Goal: Complete application form

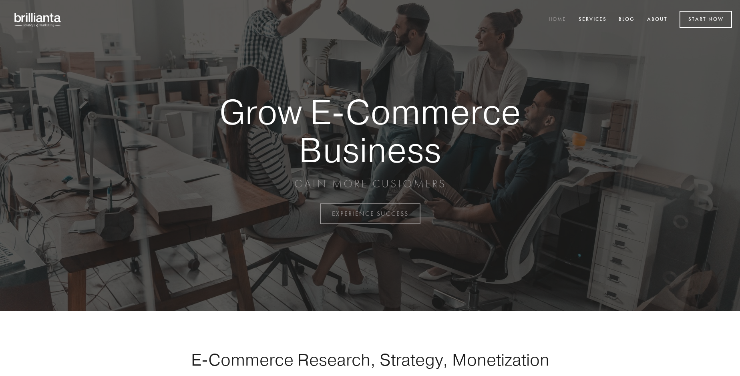
scroll to position [2100, 0]
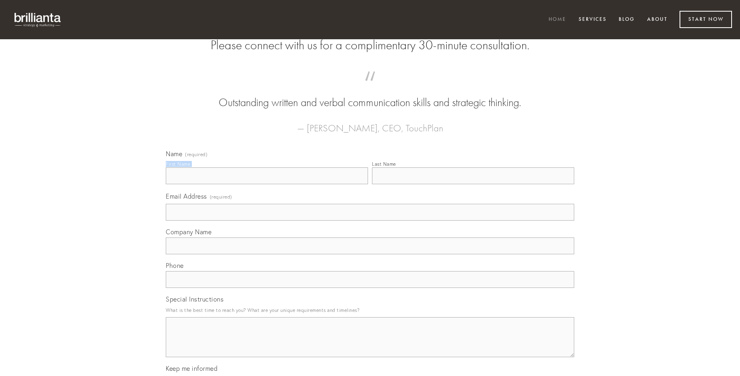
type input "[PERSON_NAME]"
click at [473, 184] on input "Last Name" at bounding box center [473, 175] width 202 height 17
type input "[PERSON_NAME]"
click at [370, 221] on input "Email Address (required)" at bounding box center [370, 212] width 409 height 17
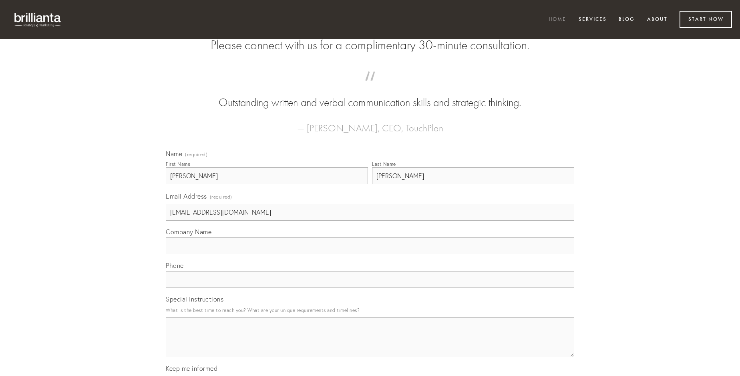
type input "[EMAIL_ADDRESS][DOMAIN_NAME]"
click at [370, 254] on input "Company Name" at bounding box center [370, 246] width 409 height 17
type input "[PERSON_NAME]"
click at [370, 288] on input "text" at bounding box center [370, 279] width 409 height 17
click at [370, 345] on textarea "Special Instructions" at bounding box center [370, 337] width 409 height 40
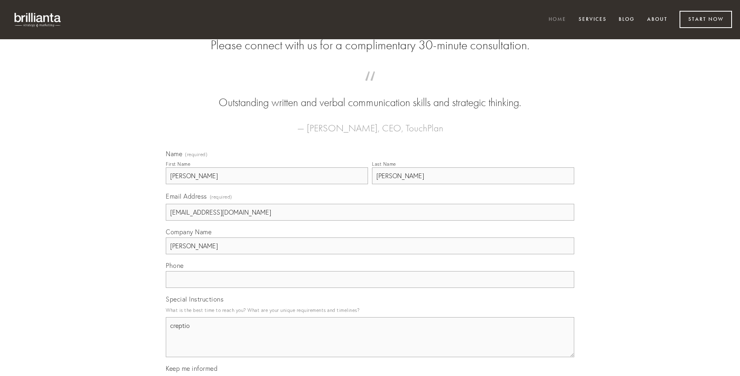
type textarea "creptio"
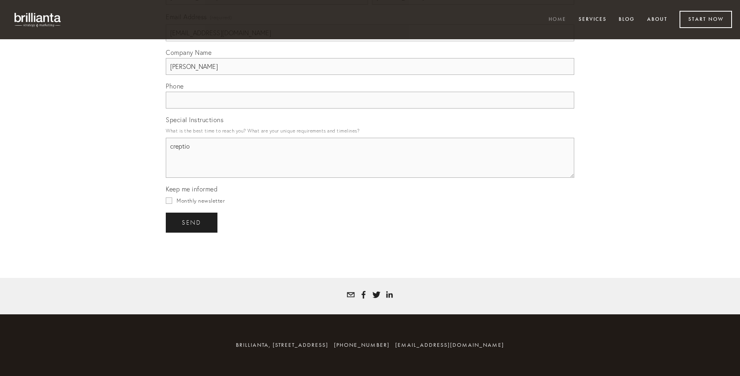
click at [192, 222] on span "send" at bounding box center [192, 222] width 20 height 7
